Goal: Check status: Check status

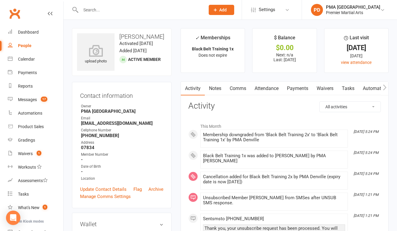
click at [115, 7] on input "text" at bounding box center [140, 10] width 122 height 8
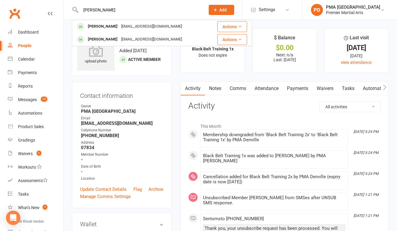
type input "akasha"
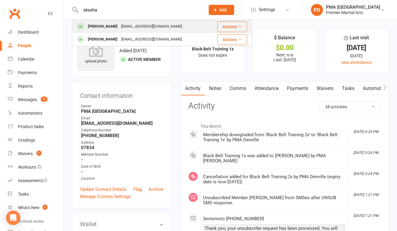
drag, startPoint x: 115, startPoint y: 7, endPoint x: 104, endPoint y: 26, distance: 21.8
click at [104, 26] on div "[PERSON_NAME]" at bounding box center [102, 26] width 33 height 9
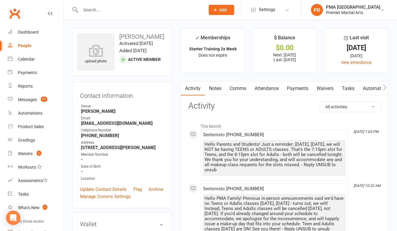
click at [297, 88] on link "Payments" at bounding box center [298, 89] width 30 height 14
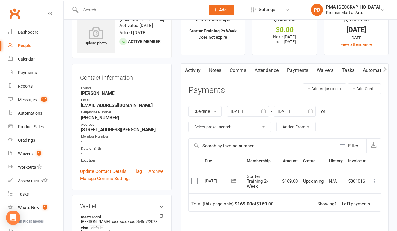
scroll to position [28, 0]
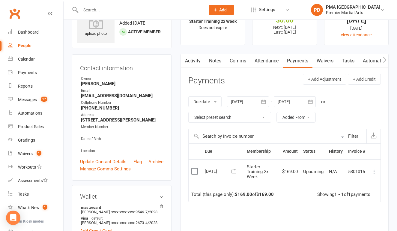
click at [266, 102] on icon "button" at bounding box center [263, 102] width 4 height 4
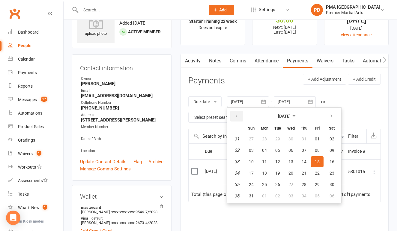
click at [240, 115] on button "button" at bounding box center [236, 116] width 13 height 11
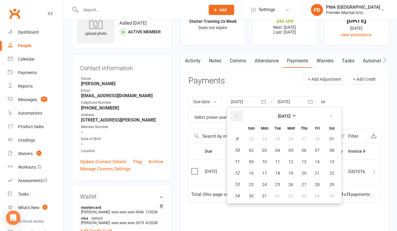
click at [240, 115] on button "button" at bounding box center [236, 116] width 13 height 11
click at [293, 136] on span "01" at bounding box center [290, 138] width 5 height 5
type input "[DATE]"
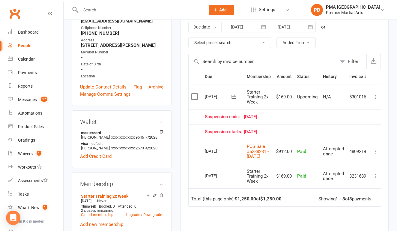
scroll to position [102, 0]
